Goal: Task Accomplishment & Management: Complete application form

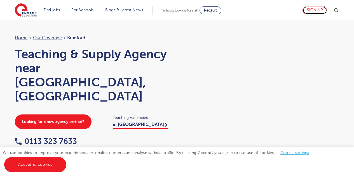
click at [315, 12] on link "Sign up" at bounding box center [314, 10] width 25 height 8
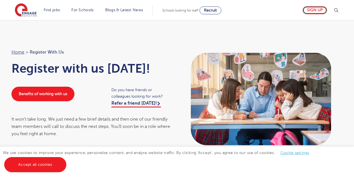
click at [314, 9] on link "Sign up" at bounding box center [314, 10] width 25 height 8
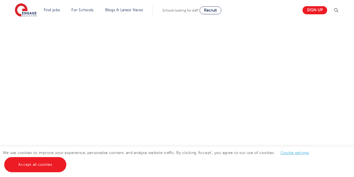
scroll to position [249, 0]
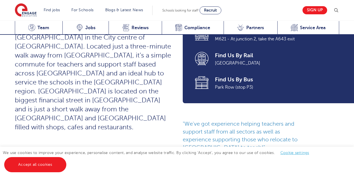
scroll to position [242, 0]
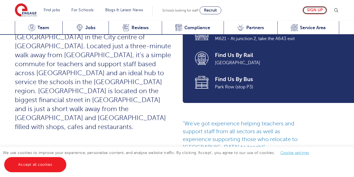
click at [323, 9] on link "Sign up" at bounding box center [314, 10] width 25 height 8
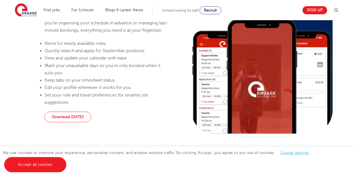
scroll to position [486, 0]
